Goal: Communication & Community: Ask a question

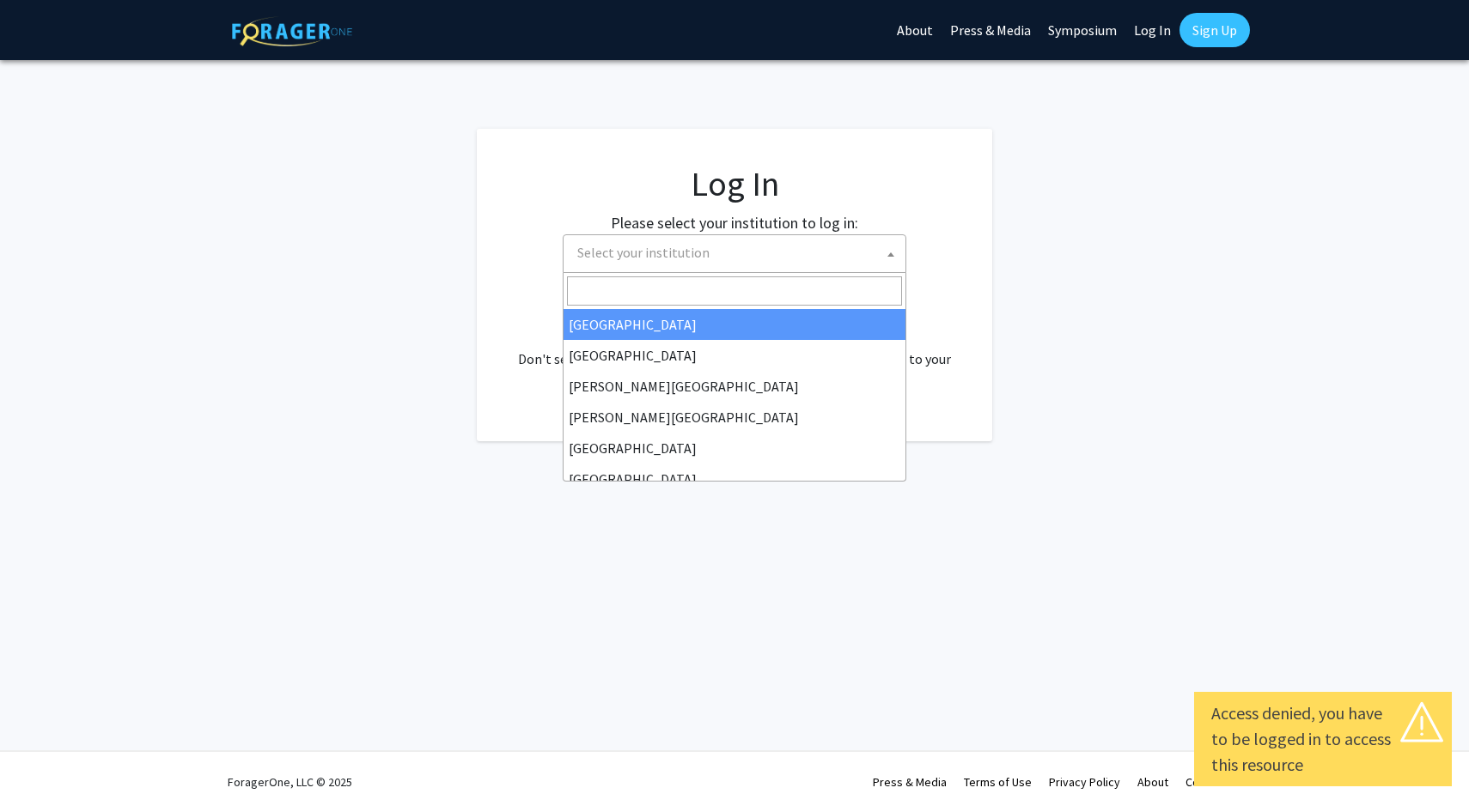
click at [885, 250] on span at bounding box center [891, 254] width 18 height 38
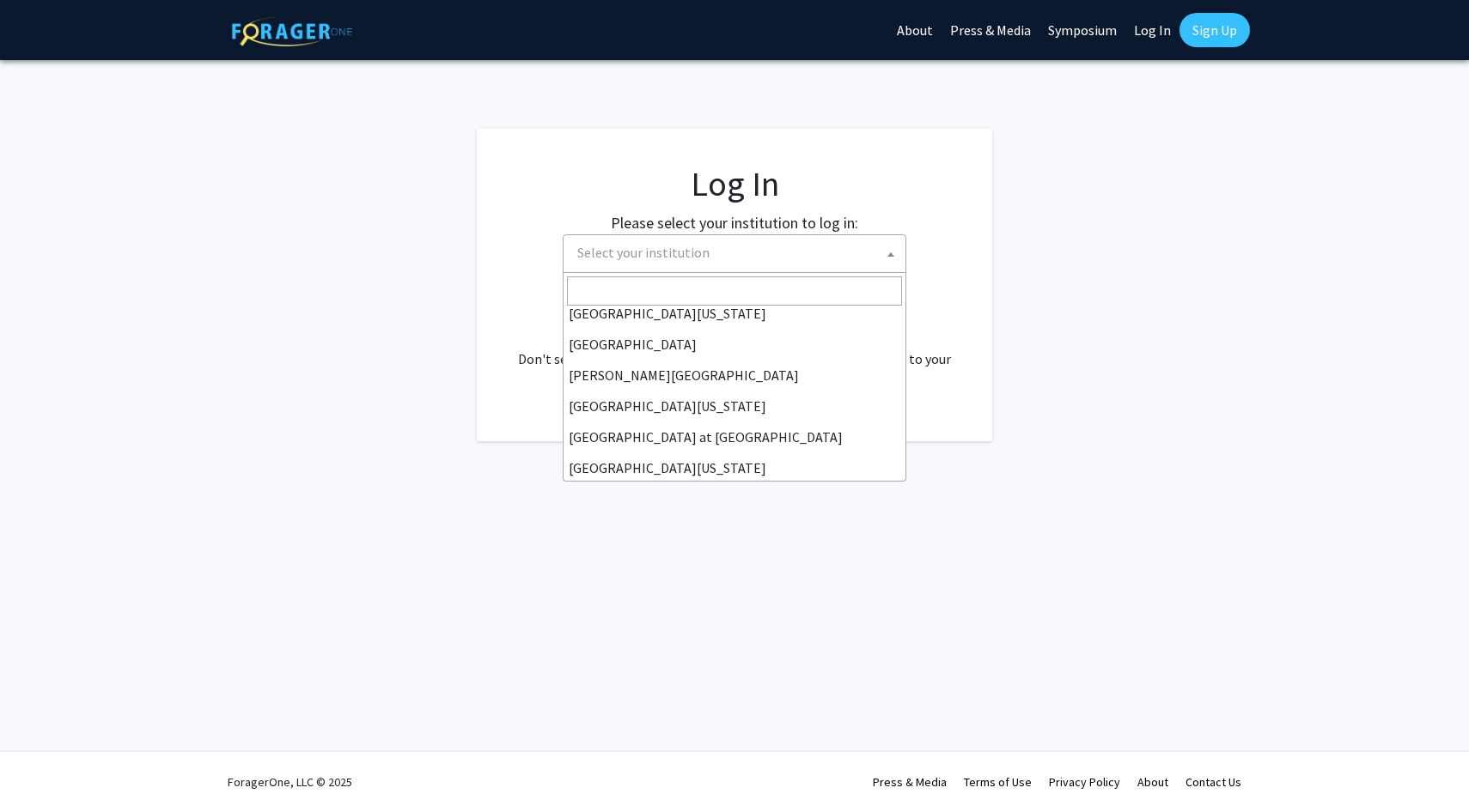
scroll to position [601, 0]
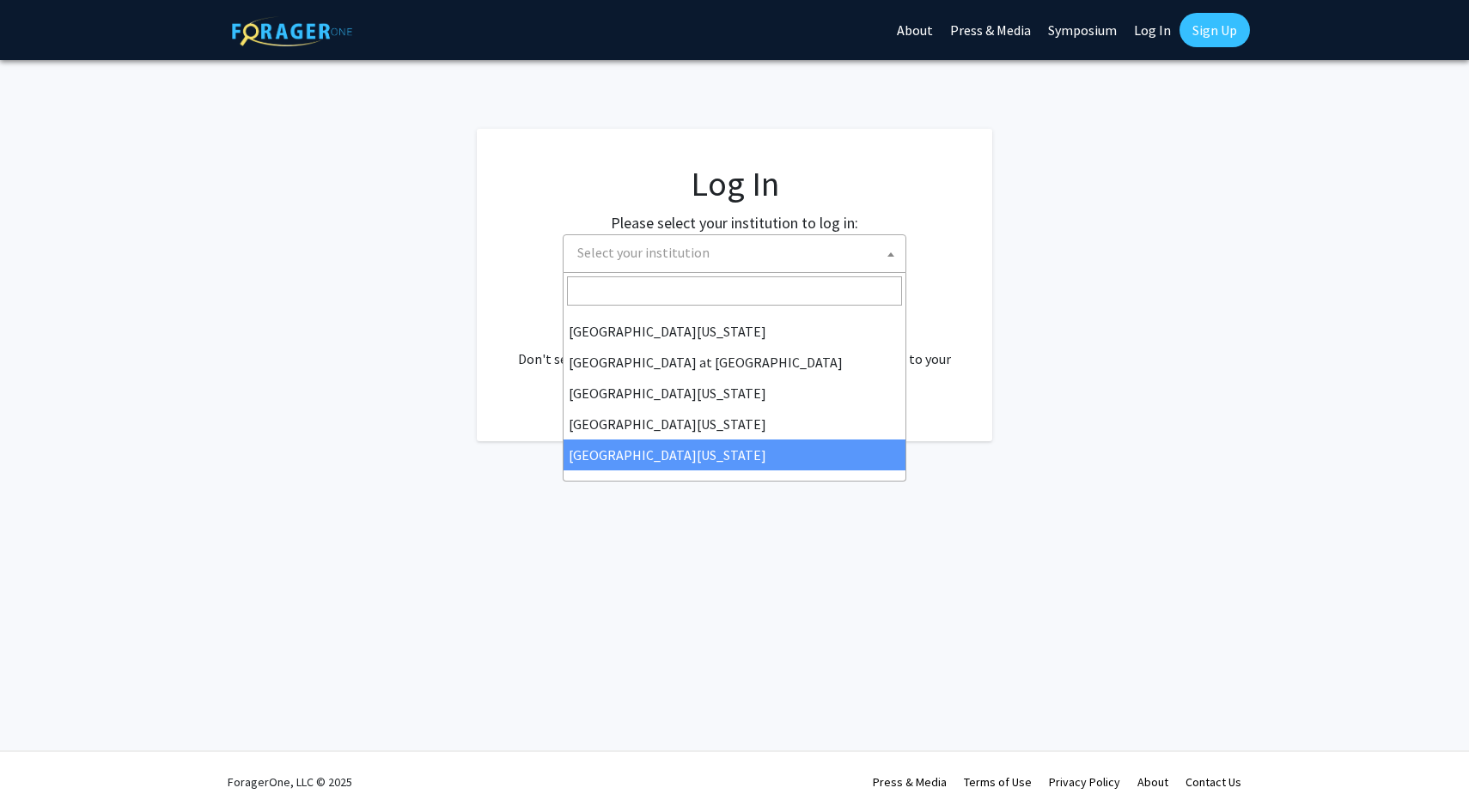
select select "33"
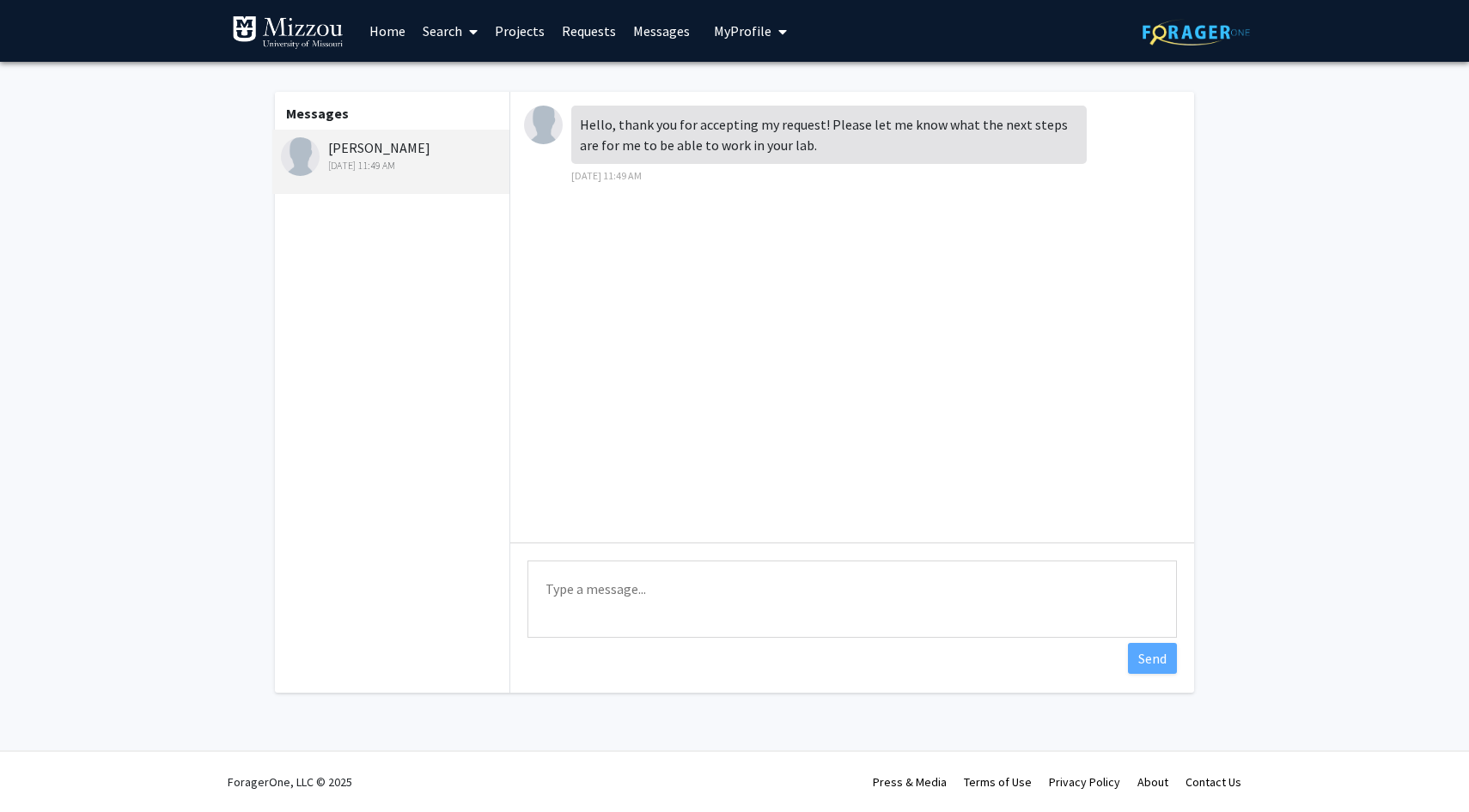
click at [616, 590] on textarea "Type a message" at bounding box center [851, 599] width 650 height 77
type textarea "e"
click at [659, 585] on textarea "Would visit my office tommorrow at 3 pm?" at bounding box center [851, 599] width 650 height 77
click at [768, 583] on textarea "Would visit my office (NAKA 141B) tommorrow at 3 pm?" at bounding box center [851, 599] width 650 height 77
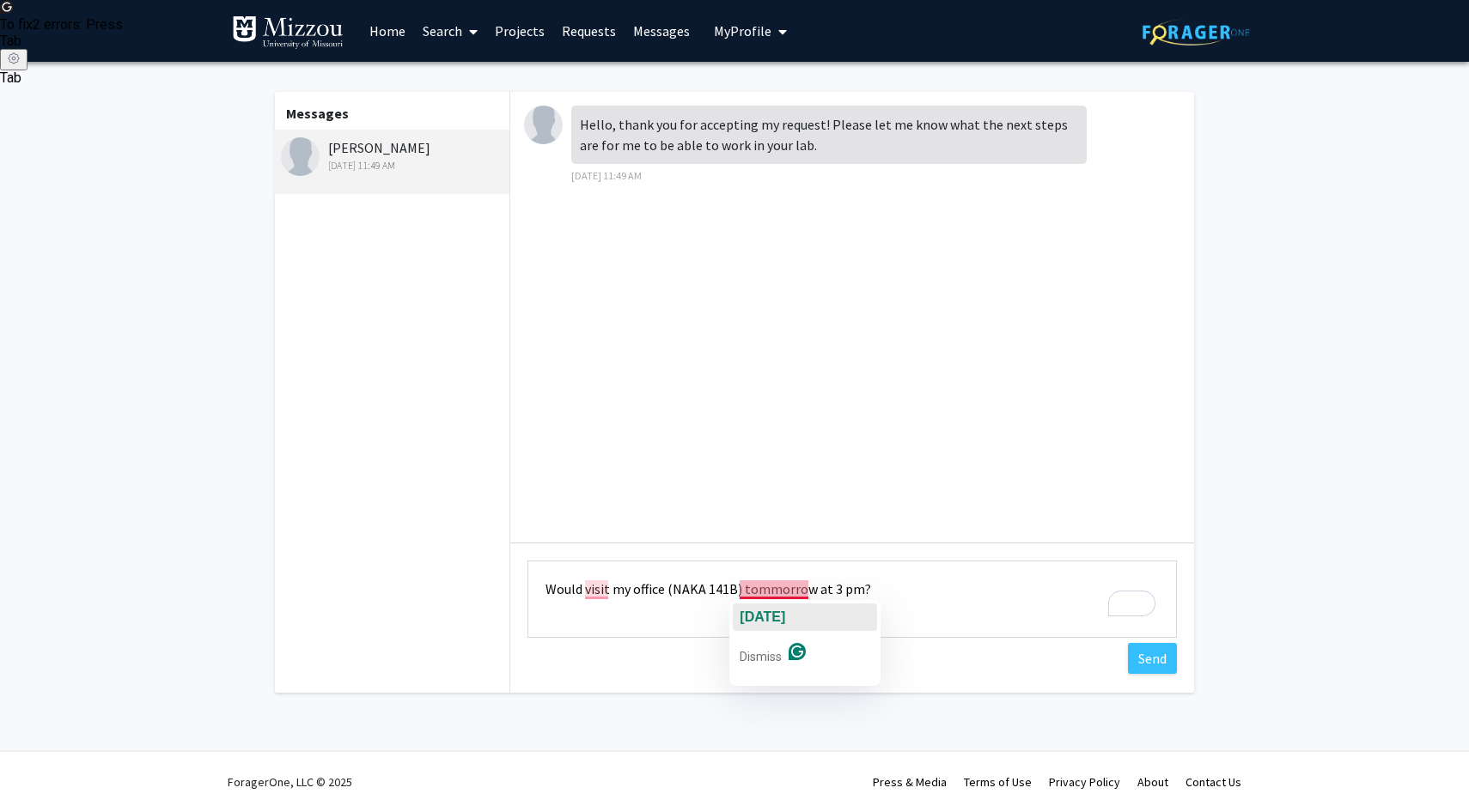
click at [781, 614] on span "[DATE]" at bounding box center [762, 616] width 46 height 15
click at [867, 584] on textarea "Would visit my office (NAKA 141B) [DATE] at 3 pm?" at bounding box center [851, 599] width 650 height 77
click at [591, 589] on textarea "Would visit my office (NAKA 141B) [DATE] at 3 pm?" at bounding box center [851, 599] width 650 height 77
click at [912, 590] on textarea "Would you visit my office (NAKA 141B) [DATE] at 3 pm?" at bounding box center [851, 599] width 650 height 77
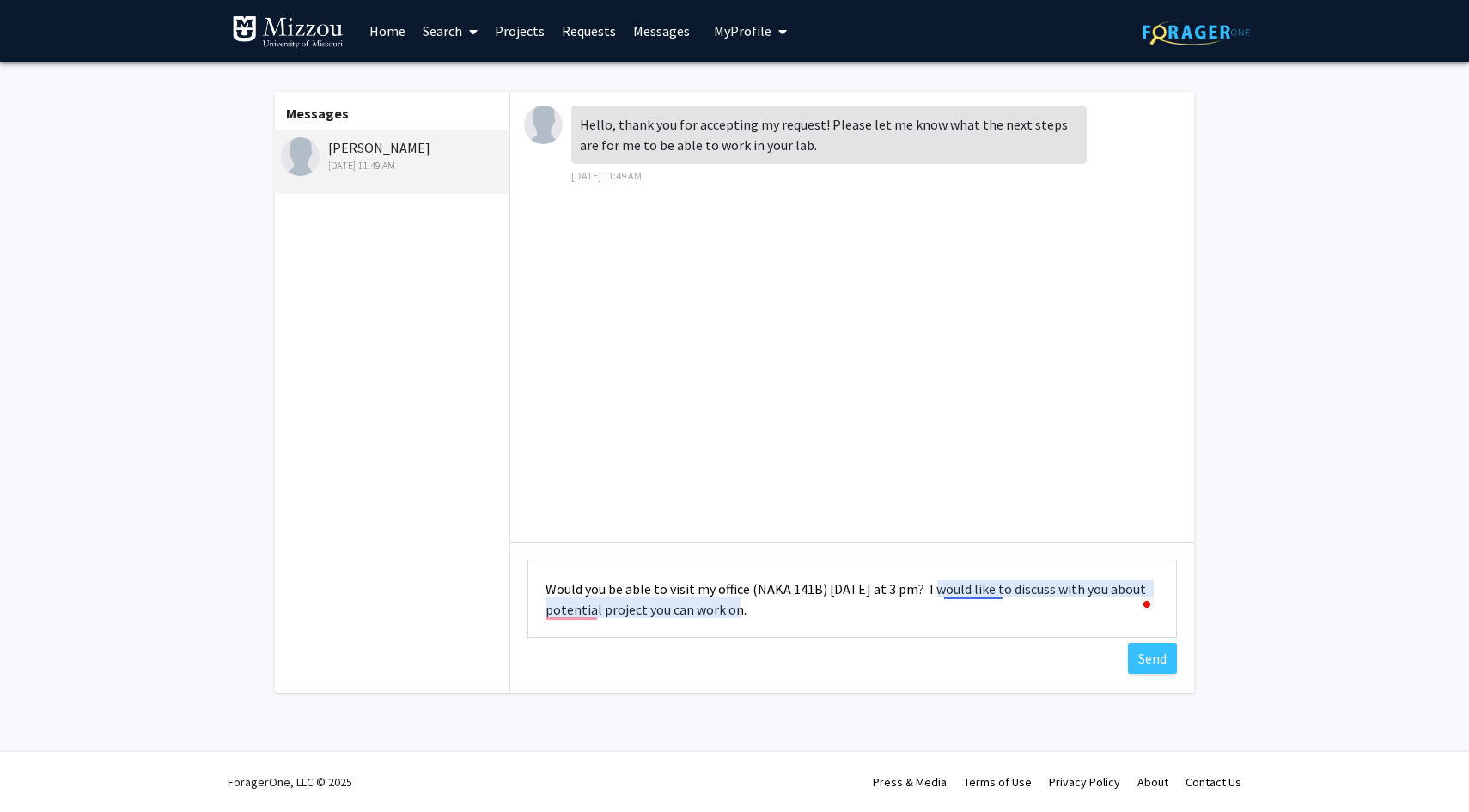
click at [980, 585] on textarea "Would you be able to visit my office (NAKA 141B) [DATE] at 3 pm? I would like t…" at bounding box center [851, 599] width 650 height 77
click at [570, 609] on textarea "Would you be able to visit my office (NAKA 141B) [DATE] at 3 pm? I want to disc…" at bounding box center [851, 599] width 650 height 77
click at [1069, 592] on textarea "Would you be able to visit my office (NAKA 141B) [DATE] at 3 pm? I want to disc…" at bounding box center [851, 599] width 650 height 77
click at [953, 592] on textarea "Would you be able to visit my office (NAKA 141B) [DATE] at 3 pm? I'd like to di…" at bounding box center [851, 599] width 650 height 77
click at [604, 584] on textarea "Would you be able to visit my office (NAKA 141B) [DATE] at 3 pm? I want to disc…" at bounding box center [851, 599] width 650 height 77
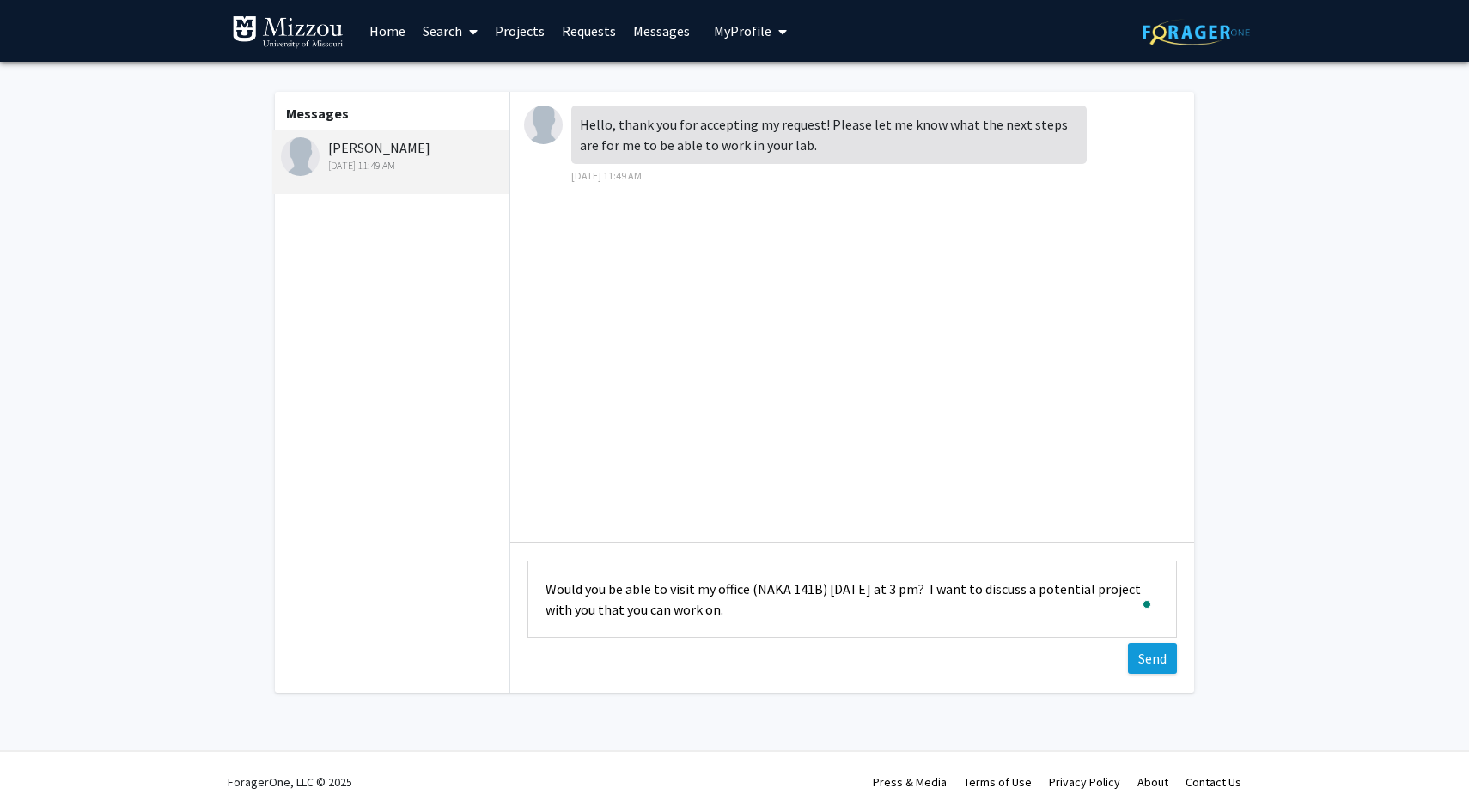
type textarea "Would you be able to visit my office (NAKA 141B) [DATE] at 3 pm? I want to disc…"
click at [1156, 669] on button "Send" at bounding box center [1152, 658] width 49 height 31
